Goal: Task Accomplishment & Management: Use online tool/utility

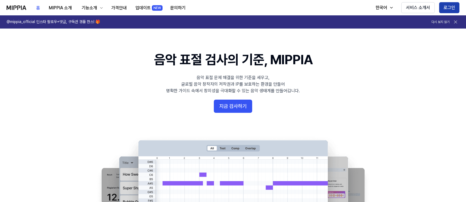
click at [446, 4] on button "로그인" at bounding box center [449, 7] width 20 height 11
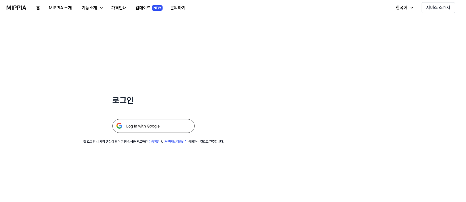
click at [172, 122] on img at bounding box center [153, 126] width 82 height 14
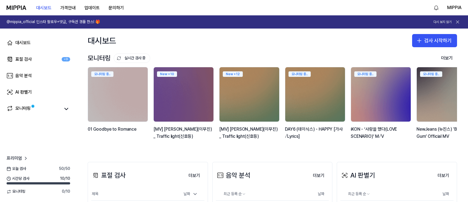
click at [159, 39] on div "대시보드 검사 시작하기" at bounding box center [272, 40] width 391 height 24
click at [71, 8] on 버튼 "가격안내" at bounding box center [68, 7] width 24 height 11
click at [89, 9] on button "업데이트" at bounding box center [92, 7] width 24 height 11
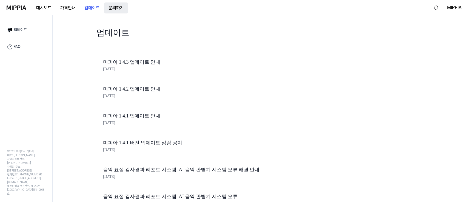
click at [114, 9] on button "문의하기" at bounding box center [116, 7] width 24 height 11
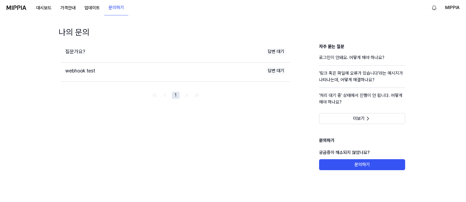
click at [22, 11] on div "대시보드 가격안내 업데이트 문의하기" at bounding box center [68, 7] width 122 height 15
click at [19, 6] on img at bounding box center [17, 7] width 20 height 4
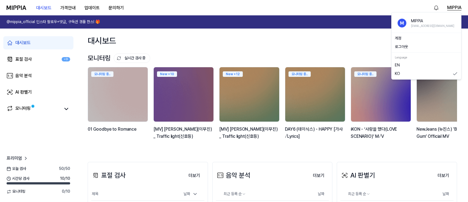
click at [457, 7] on button "MIPPIA" at bounding box center [454, 7] width 14 height 7
click at [346, 42] on div "대시보드 검사 시작하기" at bounding box center [272, 40] width 391 height 24
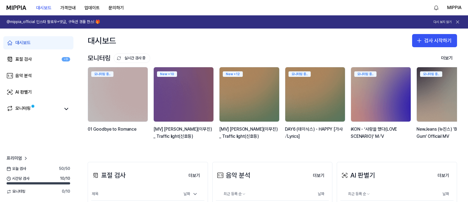
click at [457, 22] on icon at bounding box center [457, 22] width 3 height 3
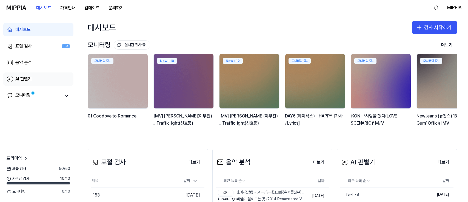
click at [45, 79] on link "AI 판별기" at bounding box center [38, 78] width 70 height 13
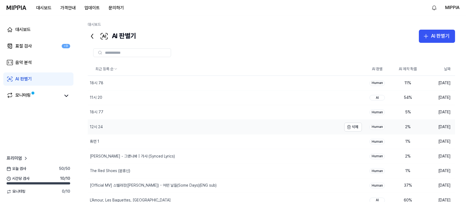
scroll to position [38, 0]
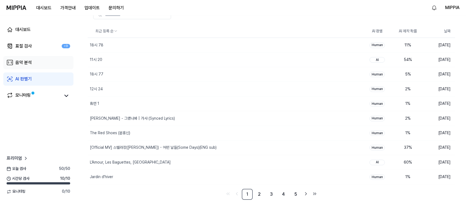
click at [31, 60] on div "음악 분석" at bounding box center [23, 62] width 16 height 7
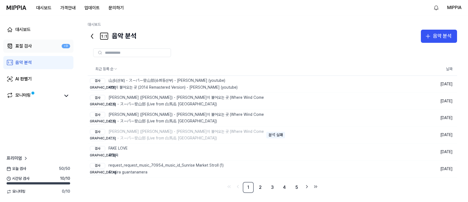
click at [36, 46] on link "표절 검사 +9" at bounding box center [38, 45] width 70 height 13
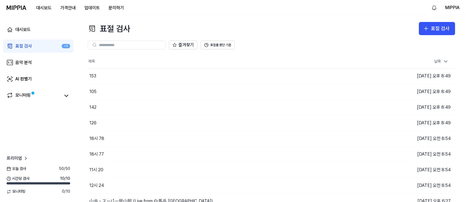
click at [35, 37] on div "대시보드 표절 검사 +9 음악 분석 AI 판별기 모니터링" at bounding box center [38, 62] width 77 height 94
click at [36, 26] on link "대시보드" at bounding box center [38, 29] width 70 height 13
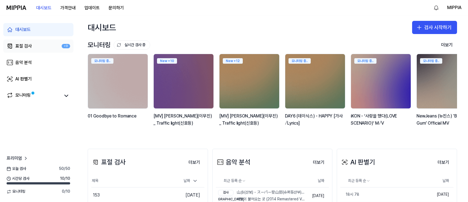
click at [42, 46] on link "표절 검사 +9" at bounding box center [38, 45] width 70 height 13
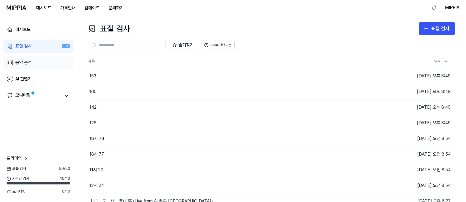
click at [41, 62] on link "음악 분석" at bounding box center [38, 62] width 70 height 13
